Goal: Find specific page/section: Find specific page/section

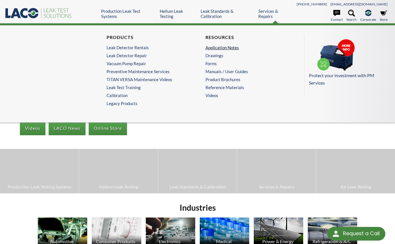
click at [215, 47] on link "Application Notes" at bounding box center [246, 47] width 80 height 5
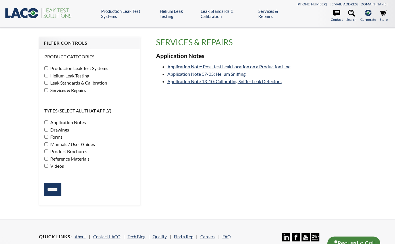
select select "Language Translate Widget"
click at [52, 121] on span "Application Notes" at bounding box center [67, 121] width 37 height 5
click at [48, 89] on label "Services & Repairs" at bounding box center [89, 89] width 90 height 7
click at [72, 71] on label "Production Leak Test Systems" at bounding box center [89, 68] width 90 height 7
click at [51, 187] on input "******" at bounding box center [53, 189] width 18 height 13
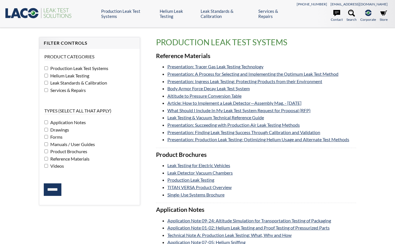
select select "Language Translate Widget"
